Goal: Information Seeking & Learning: Learn about a topic

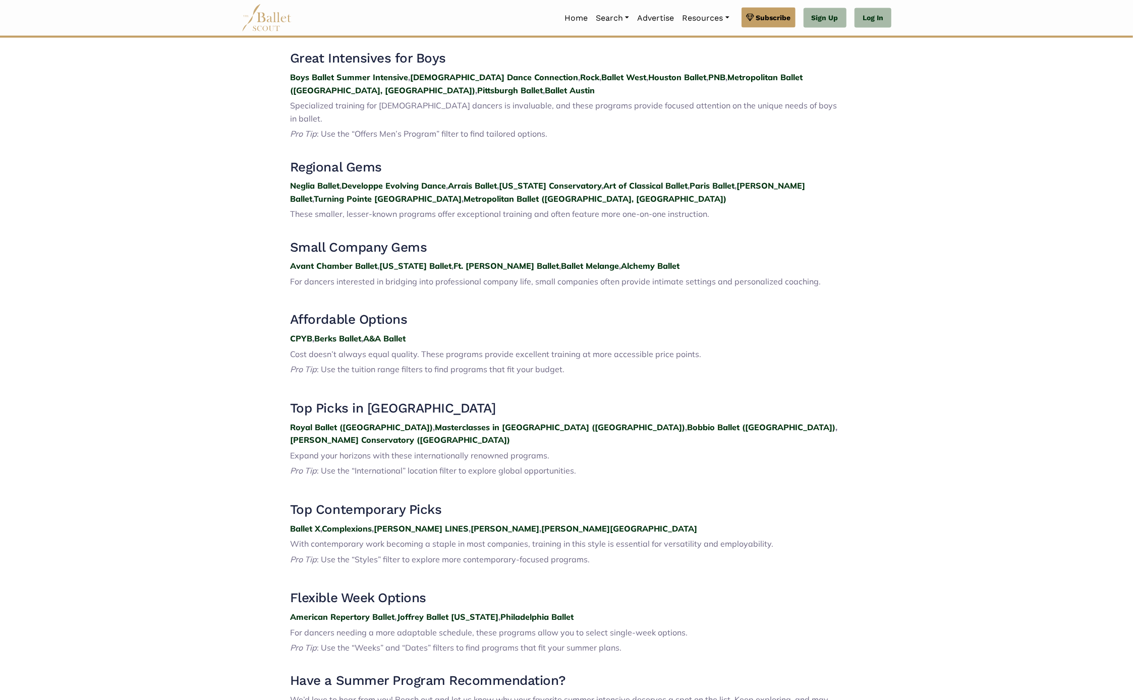
scroll to position [1169, 0]
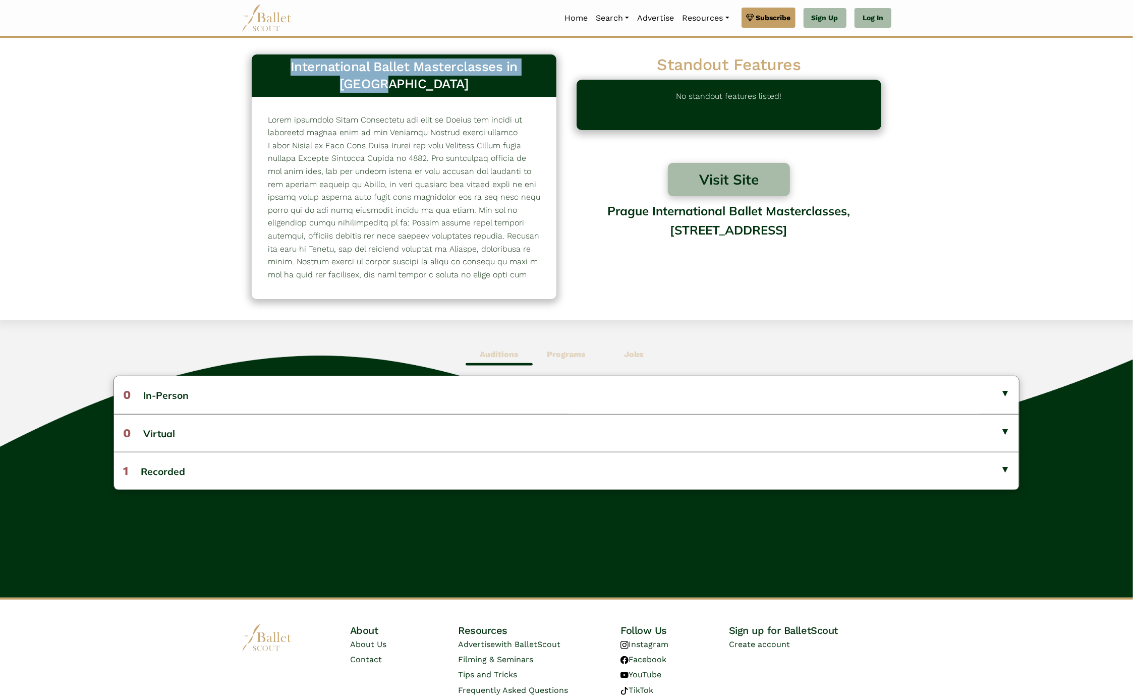
drag, startPoint x: 268, startPoint y: 65, endPoint x: 543, endPoint y: 66, distance: 274.5
click at [543, 66] on h3 "International Ballet Masterclasses in [GEOGRAPHIC_DATA]" at bounding box center [404, 76] width 289 height 34
drag, startPoint x: 543, startPoint y: 66, endPoint x: 529, endPoint y: 66, distance: 14.1
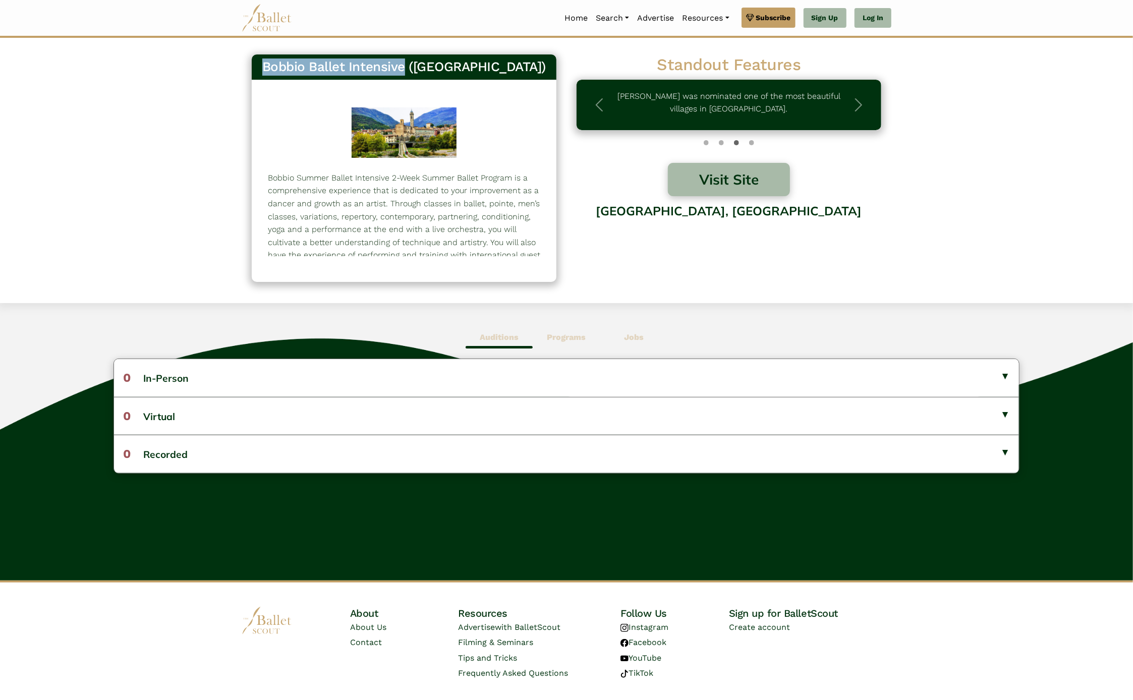
drag, startPoint x: 314, startPoint y: 66, endPoint x: 456, endPoint y: 69, distance: 141.3
click at [456, 69] on h3 "Bobbio Ballet Intensive (Italy)" at bounding box center [404, 67] width 289 height 17
drag, startPoint x: 456, startPoint y: 69, endPoint x: 443, endPoint y: 69, distance: 12.6
